Goal: Download file/media

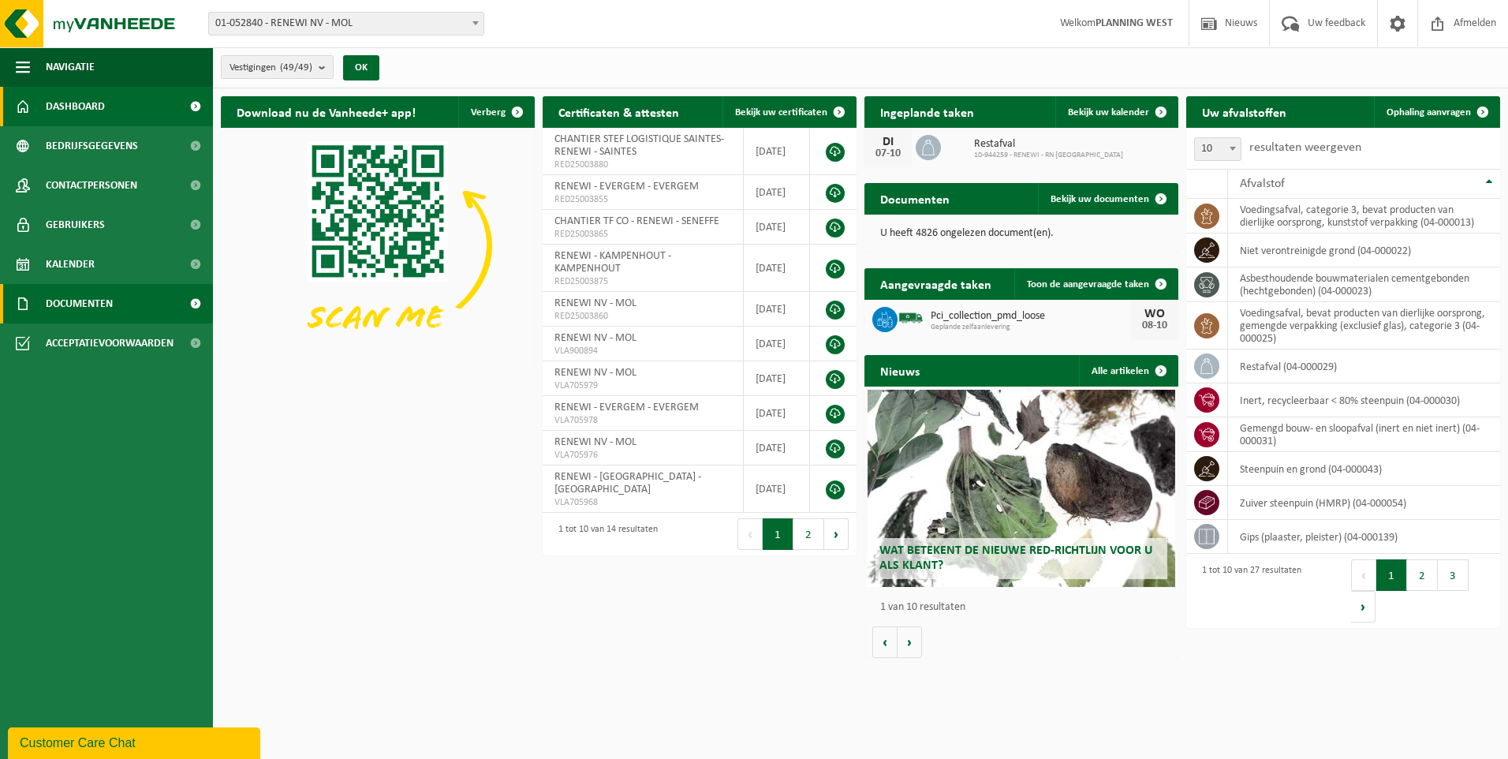
click at [128, 293] on link "Documenten" at bounding box center [106, 303] width 213 height 39
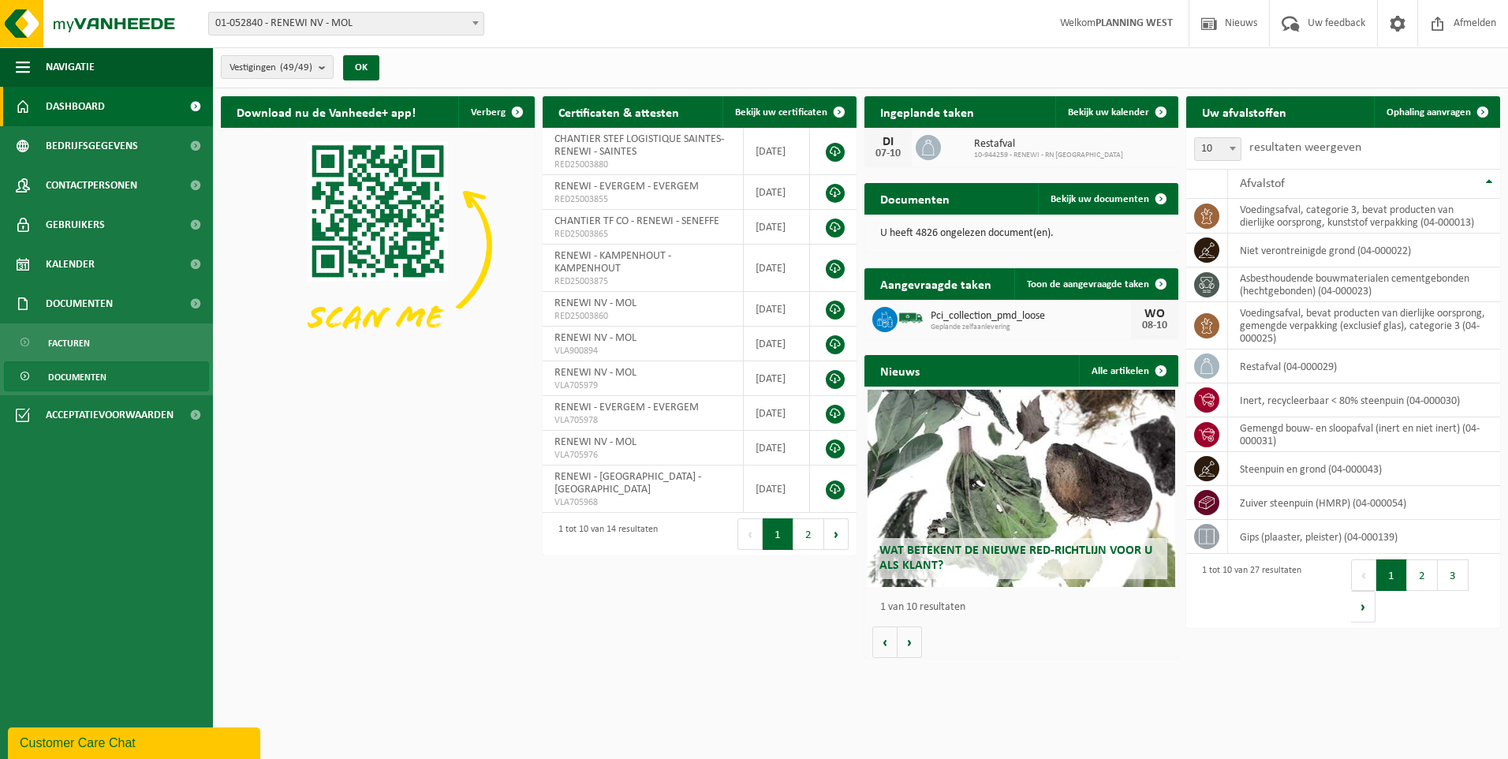
click at [95, 373] on span "Documenten" at bounding box center [77, 377] width 58 height 30
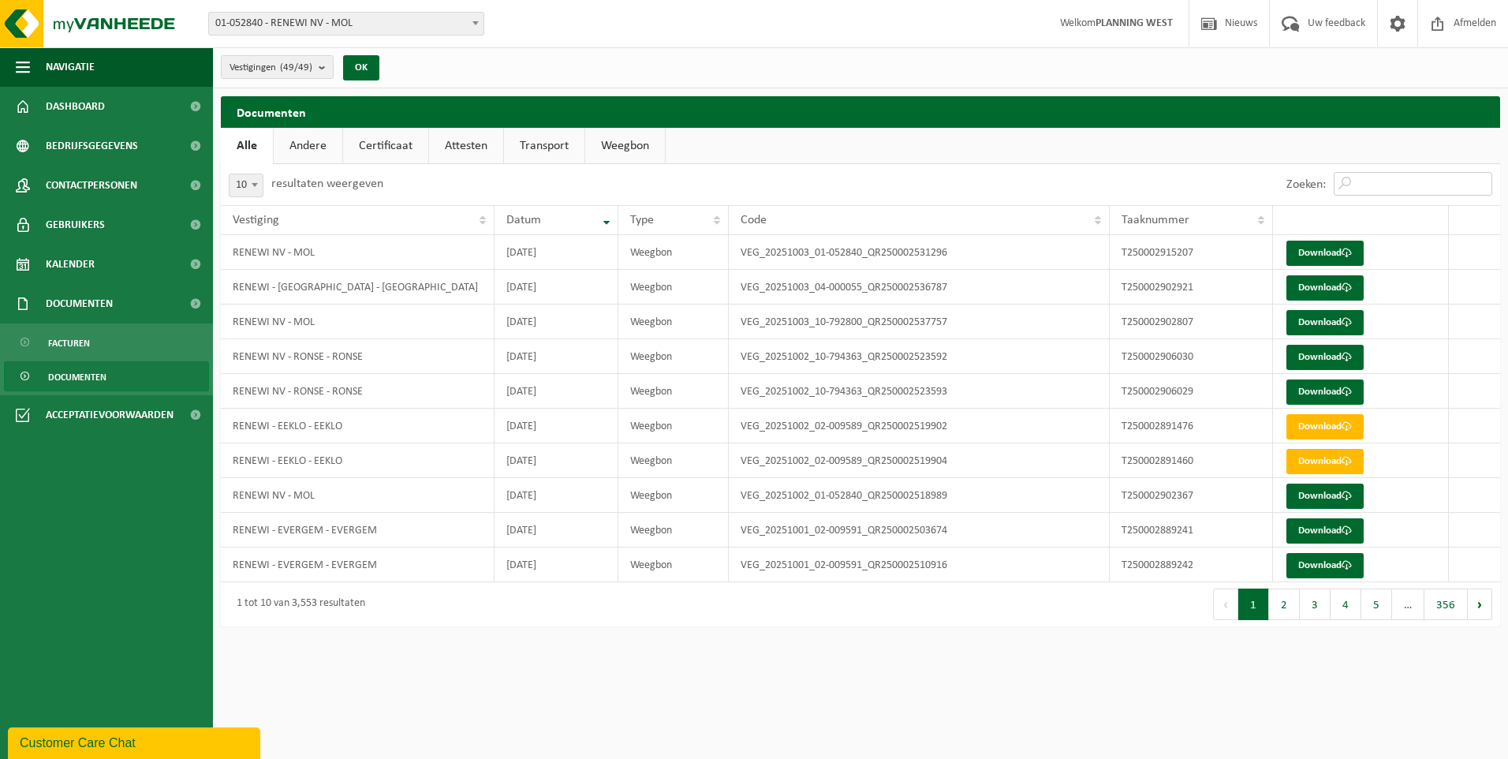
click at [1385, 183] on input "Zoeken:" at bounding box center [1413, 184] width 159 height 24
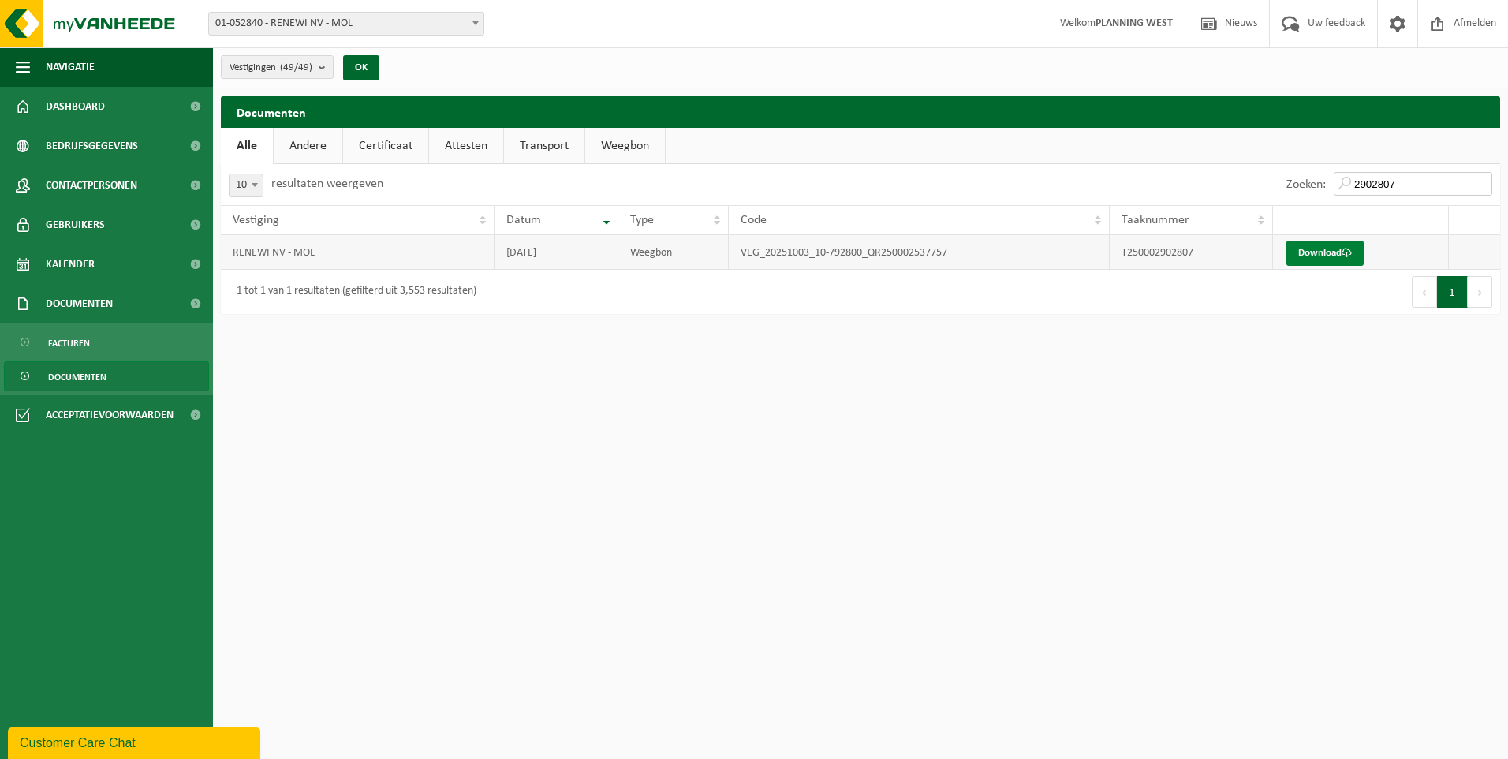
type input "2902807"
click at [1334, 249] on link "Download" at bounding box center [1324, 253] width 77 height 25
